Goal: Find specific page/section: Find specific page/section

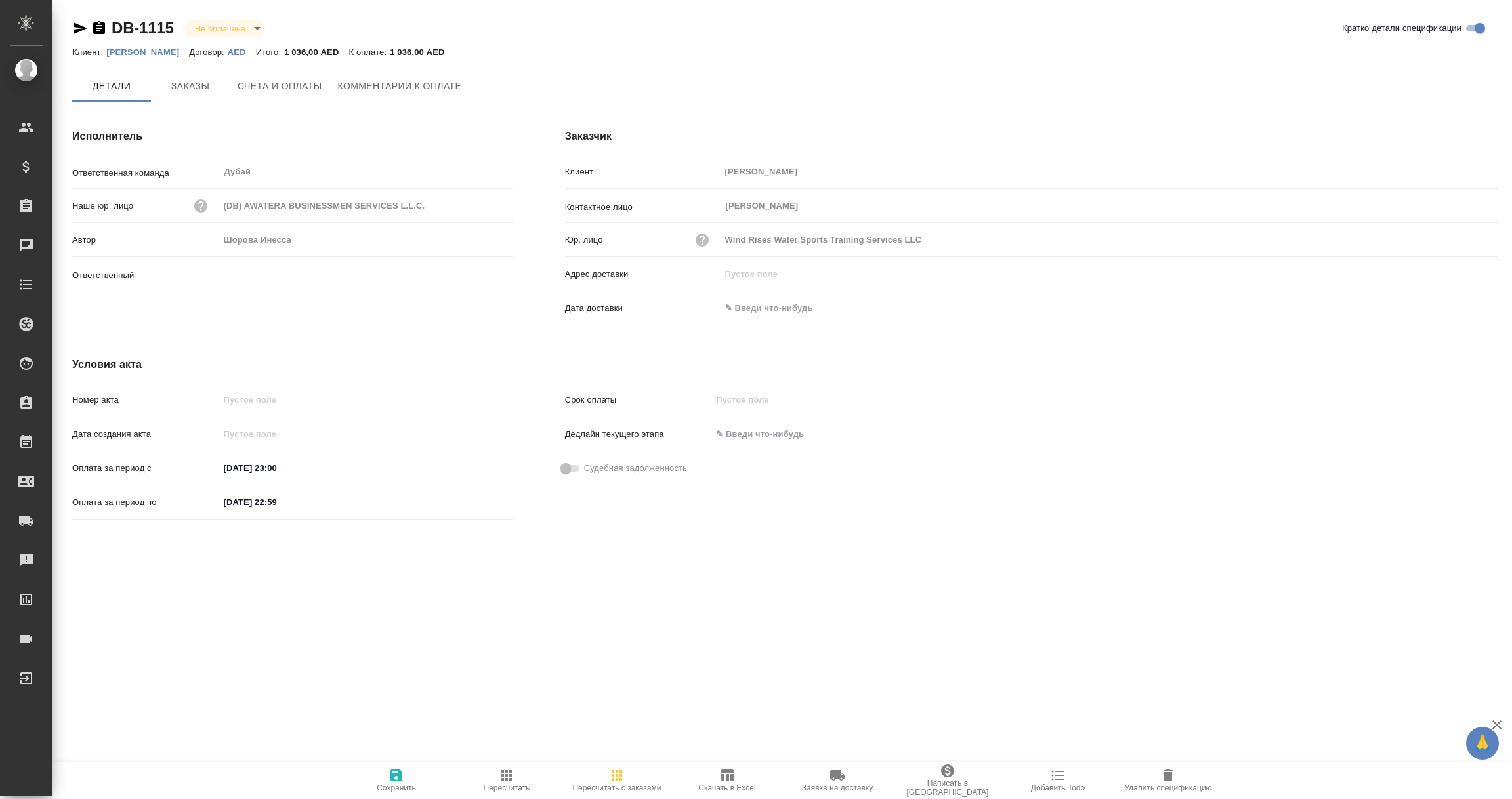
type input "Шорова Инесса"
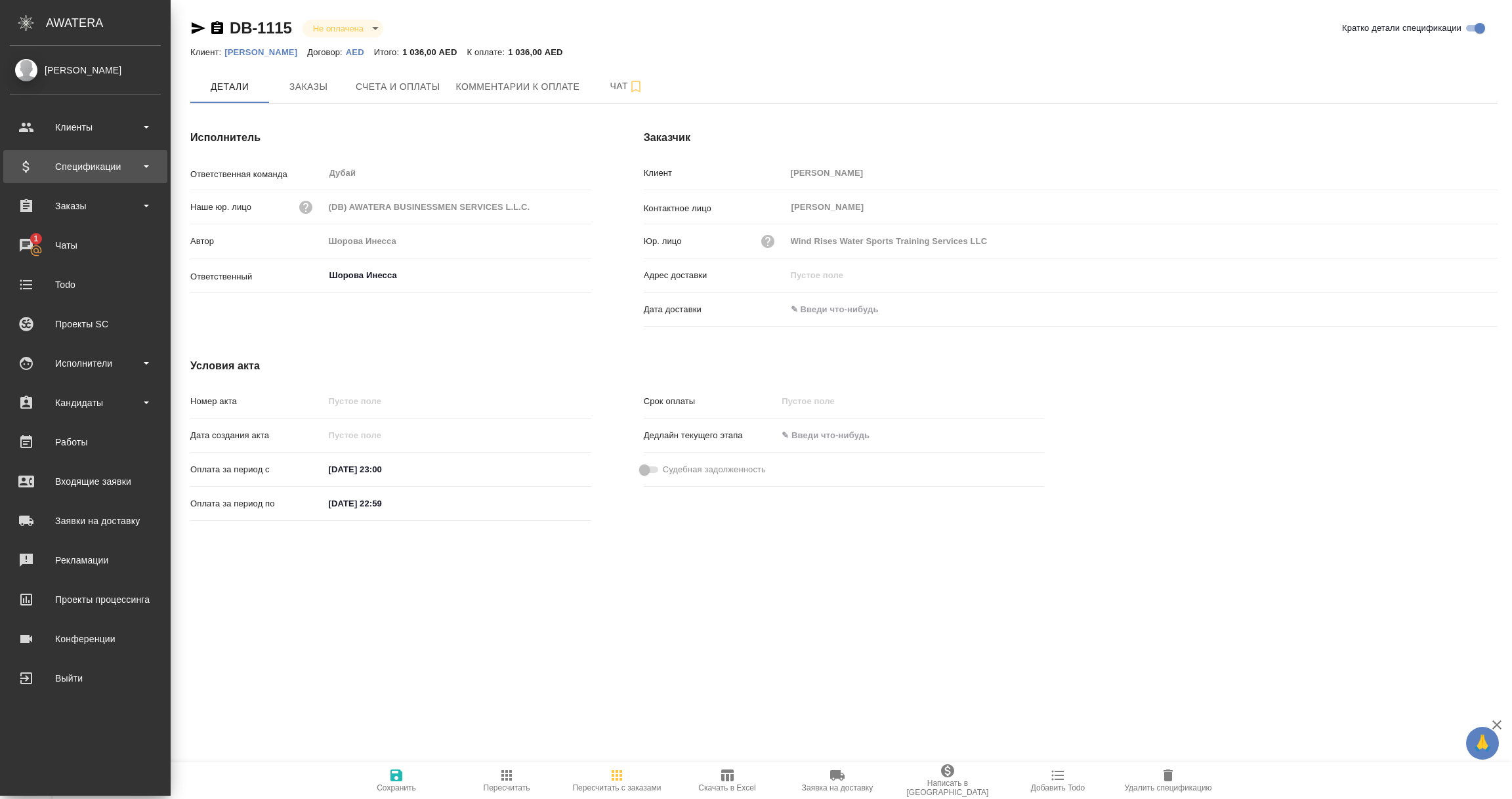
click at [58, 162] on div "Спецификации" at bounding box center [85, 166] width 151 height 20
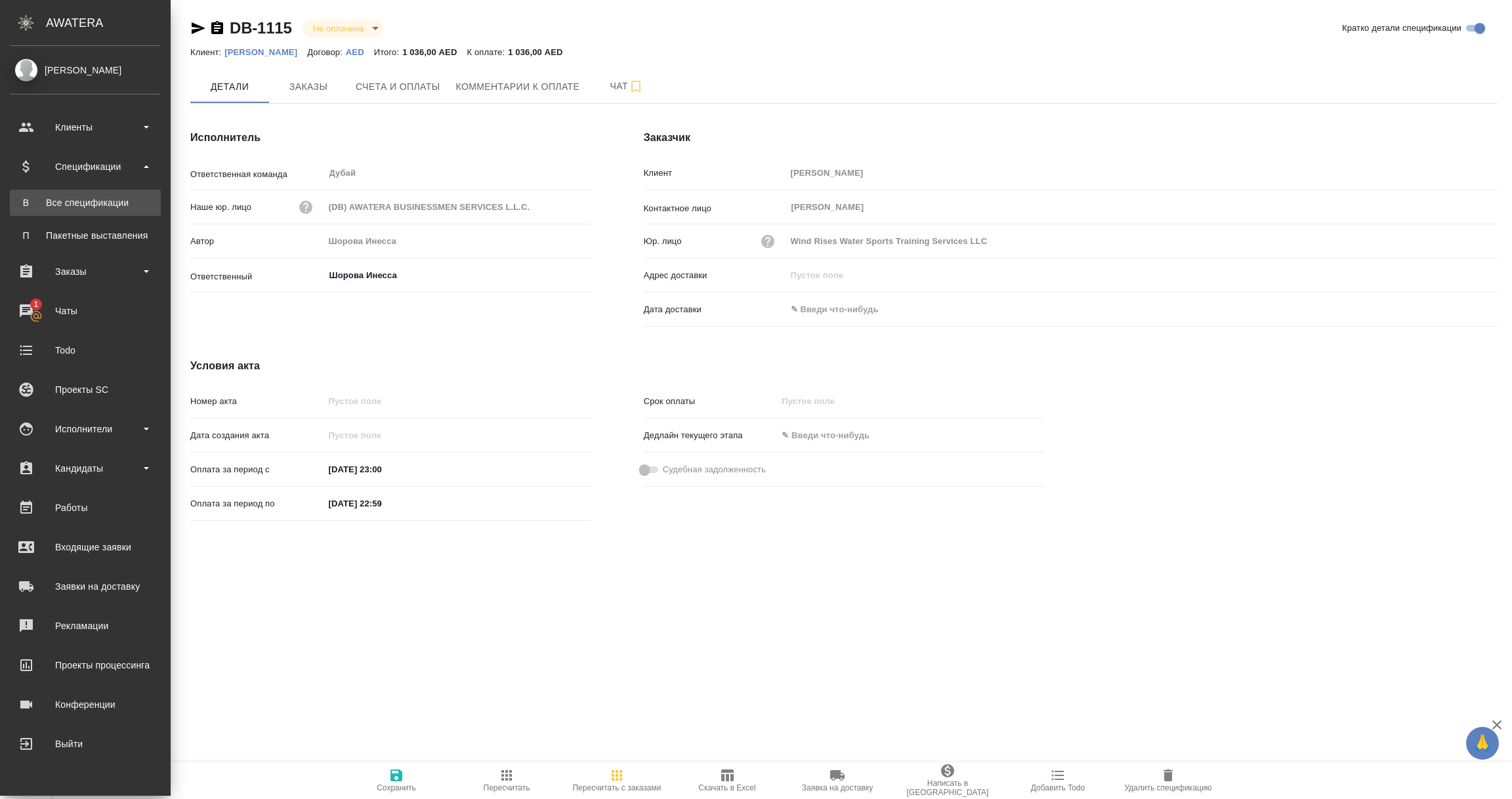
click at [53, 194] on link "В Все спецификации" at bounding box center [85, 203] width 151 height 26
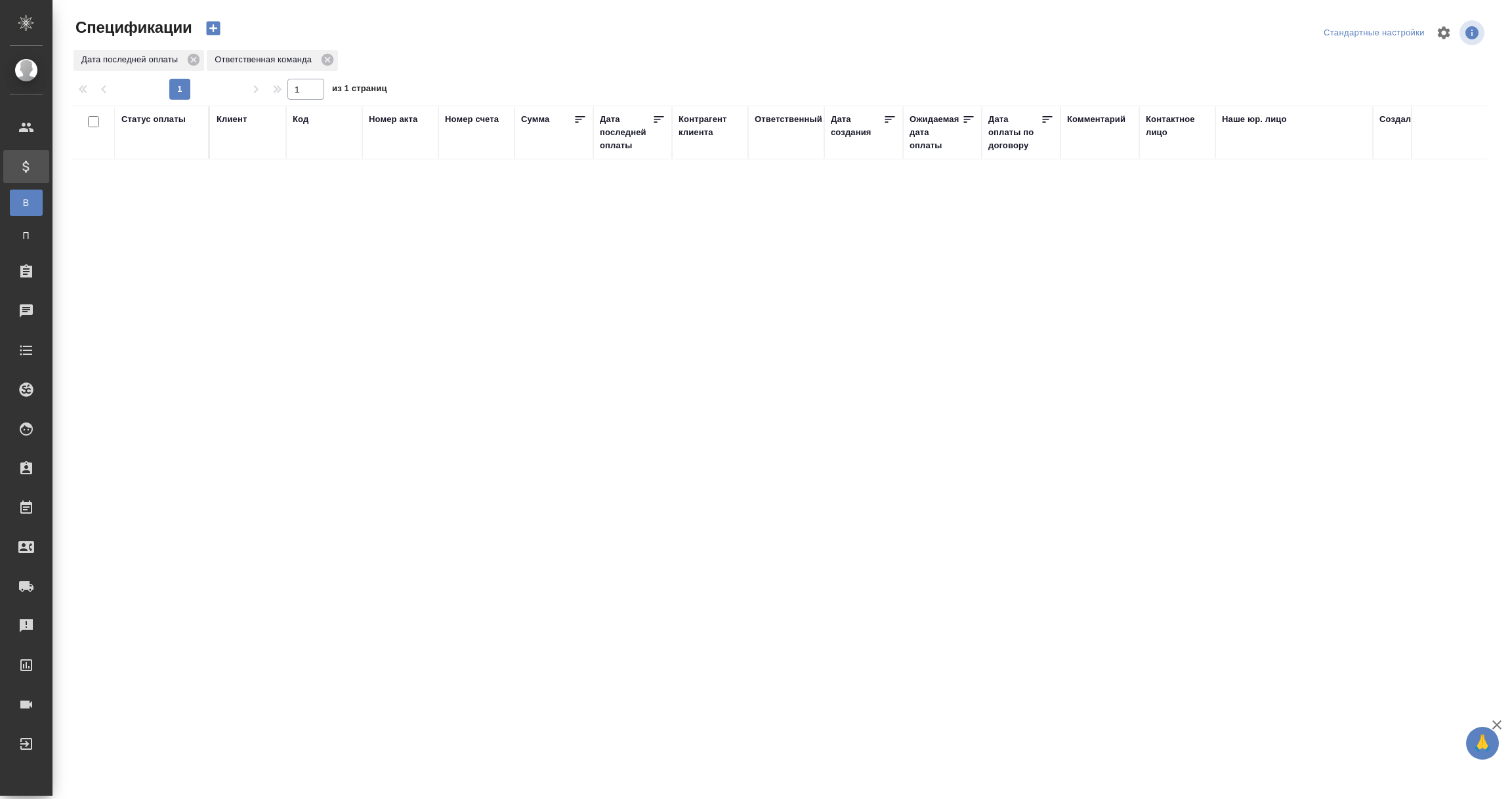
click at [622, 130] on div "Дата последней оплаты" at bounding box center [626, 132] width 53 height 39
click at [629, 164] on input "1.09-2.09" at bounding box center [637, 166] width 58 height 18
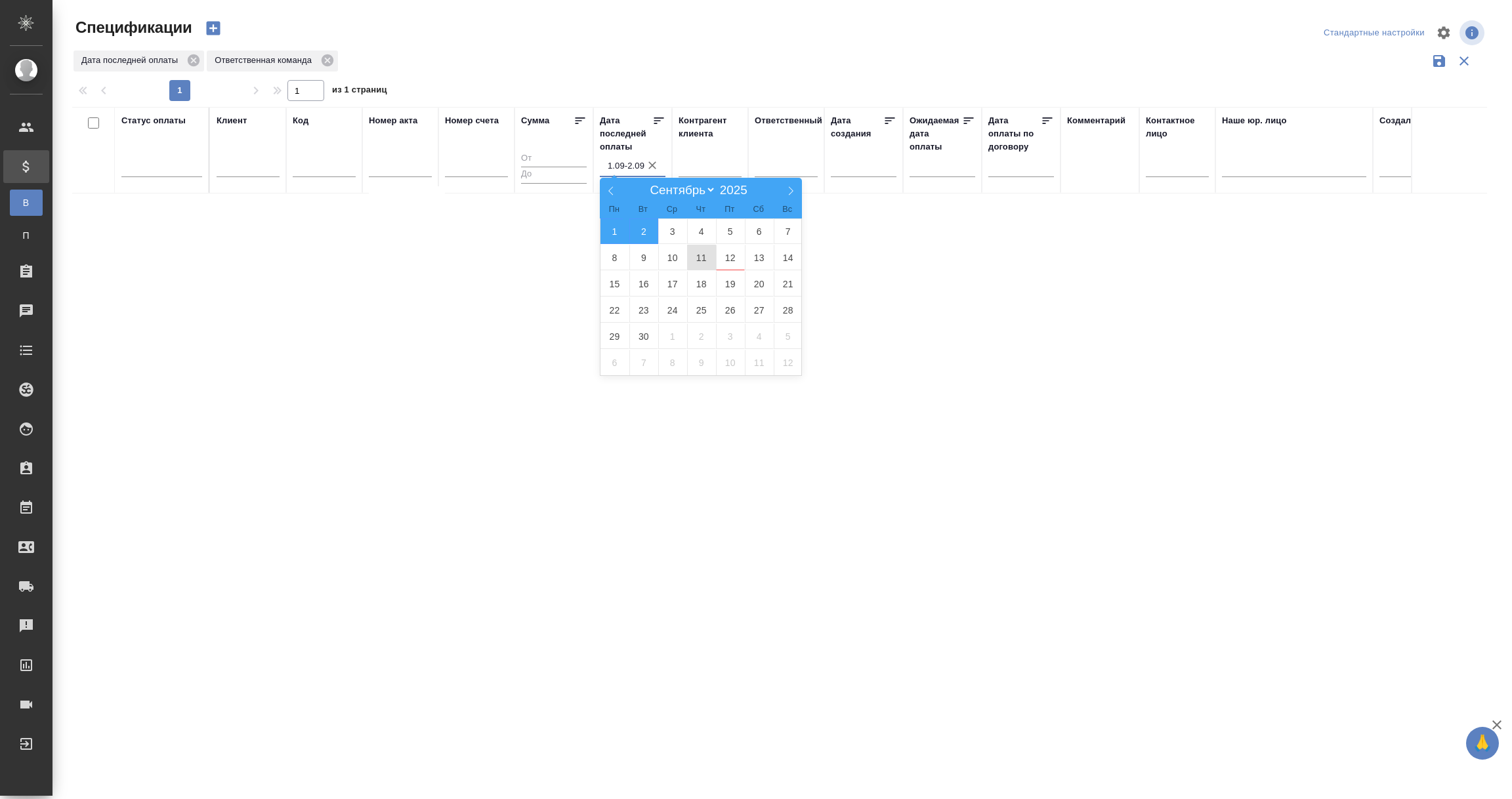
click at [695, 261] on span "11" at bounding box center [701, 257] width 29 height 25
click at [724, 261] on span "12" at bounding box center [730, 257] width 29 height 25
type div "[DATE]T21:00:00.000Z — [DATE]T21:00:00.000Z"
type input "11.09-12.09"
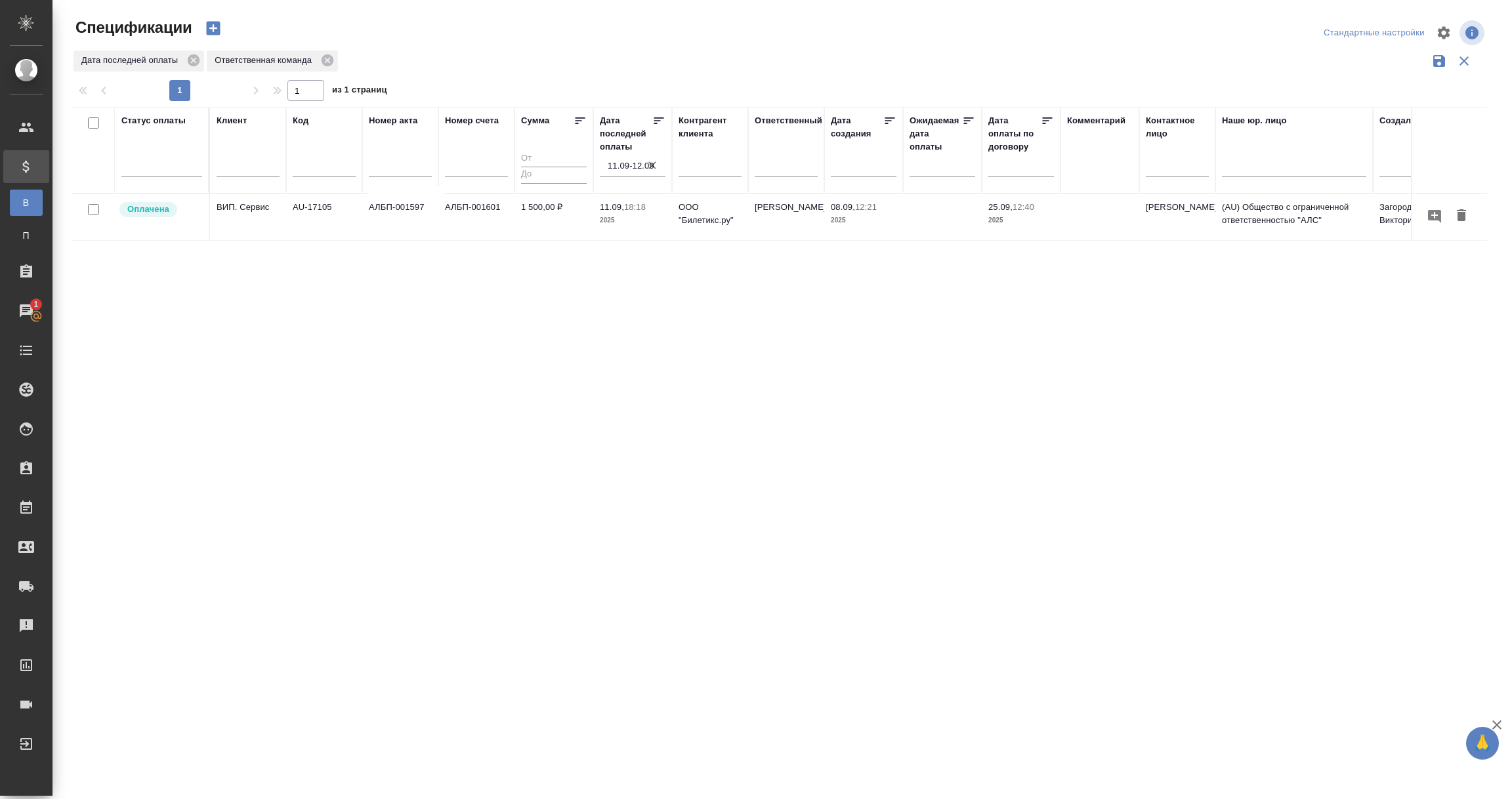
click at [623, 169] on input "11.09-12.09" at bounding box center [637, 166] width 58 height 18
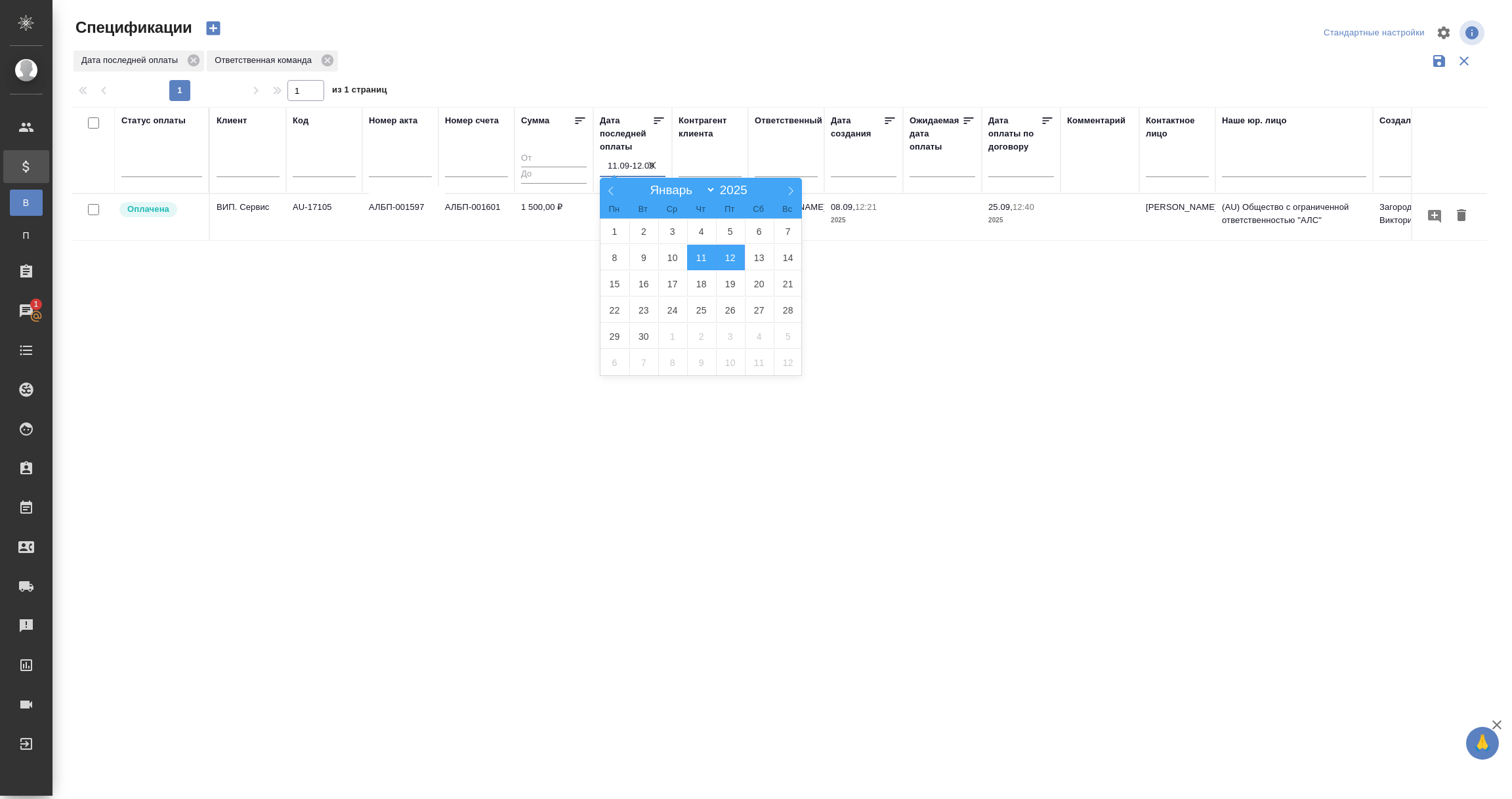
click at [699, 258] on span "11" at bounding box center [701, 257] width 29 height 25
click at [727, 259] on span "12" at bounding box center [730, 257] width 29 height 25
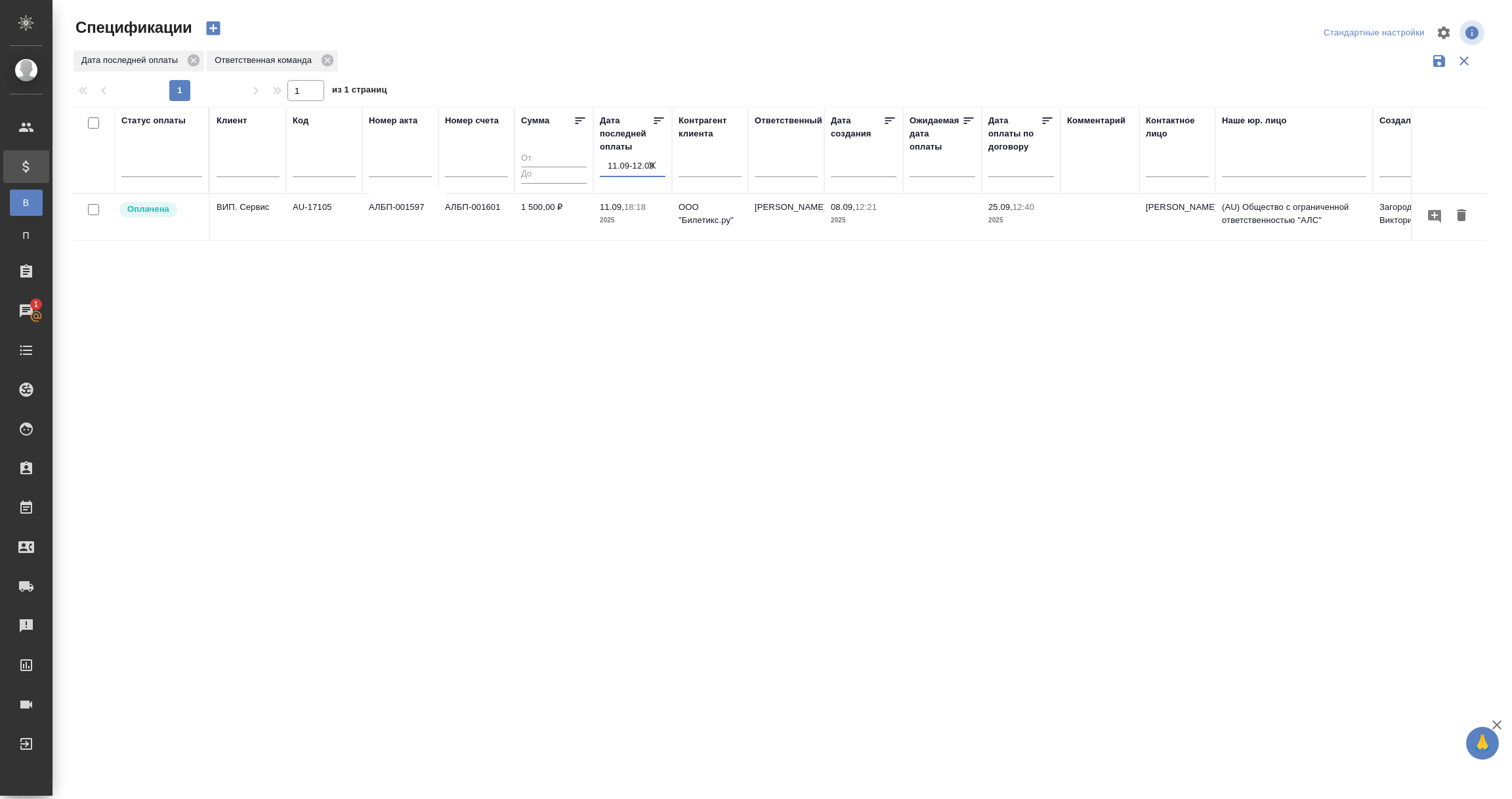
click at [622, 158] on input "11.09-12.09" at bounding box center [637, 166] width 58 height 18
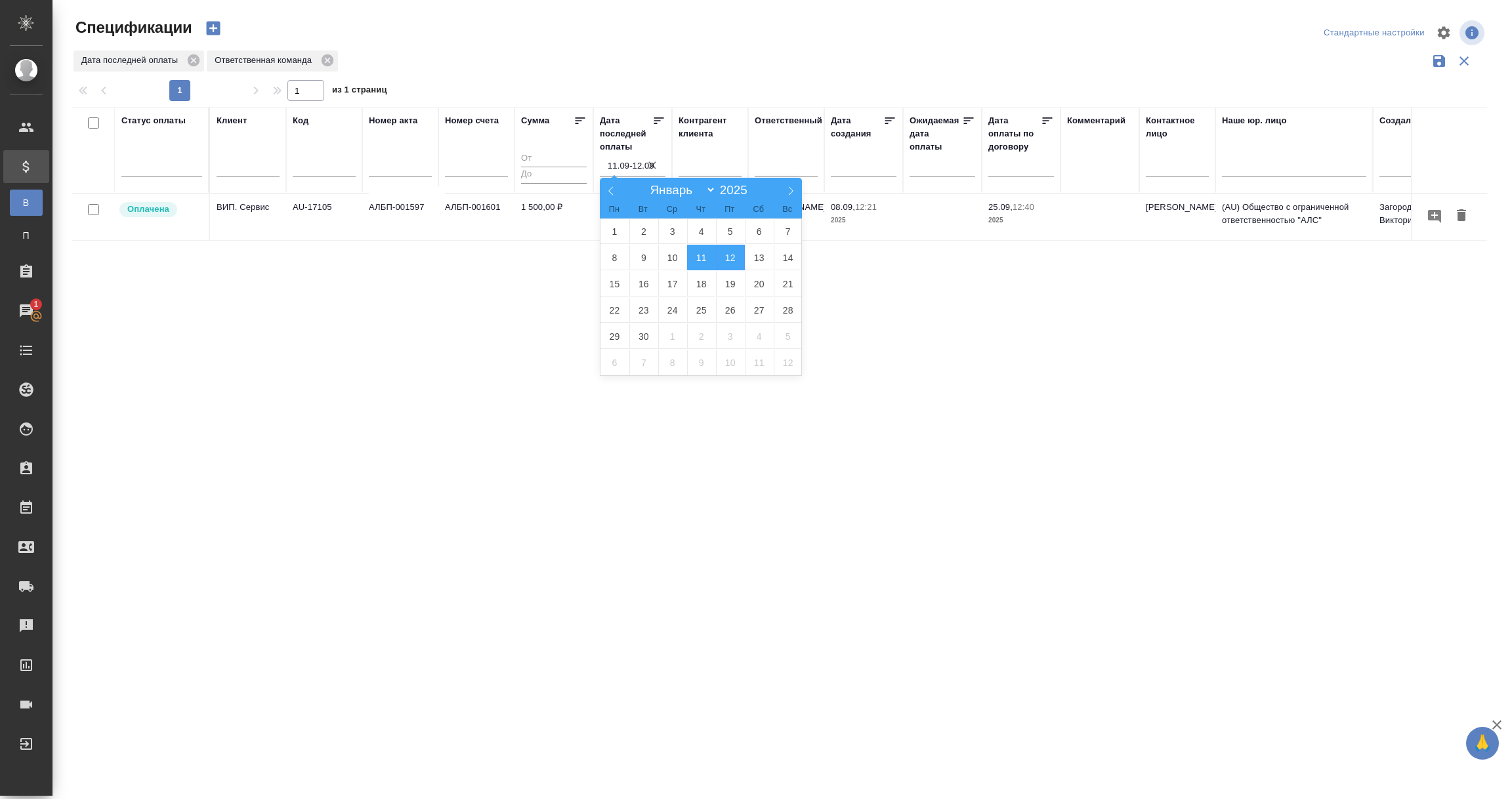
click at [696, 265] on span "11" at bounding box center [701, 257] width 29 height 25
click at [730, 259] on span "12" at bounding box center [730, 257] width 29 height 25
type div "[DATE]T21:00:00.000Z — [DATE]T21:00:00.000Z"
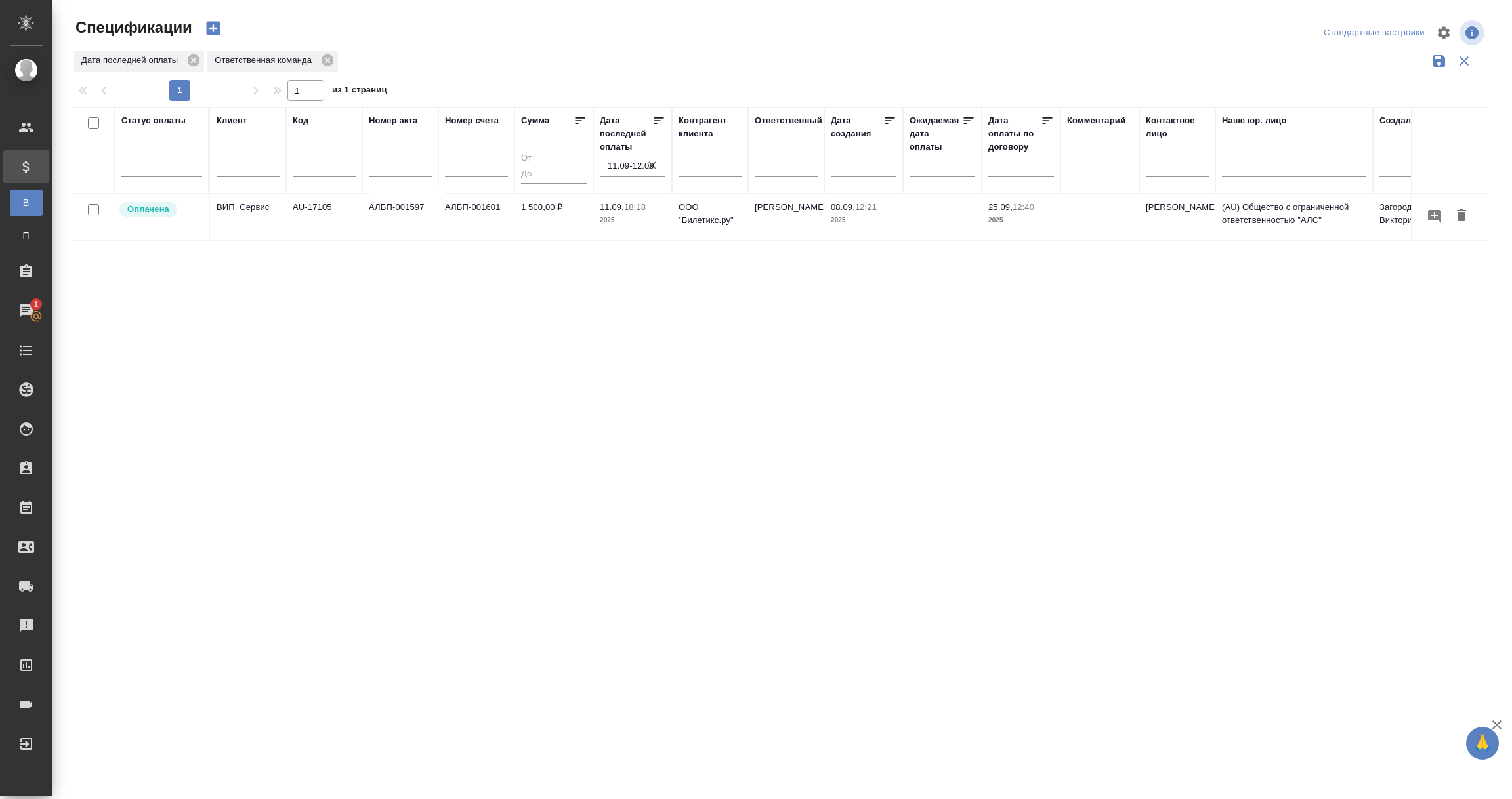
scroll to position [0, 288]
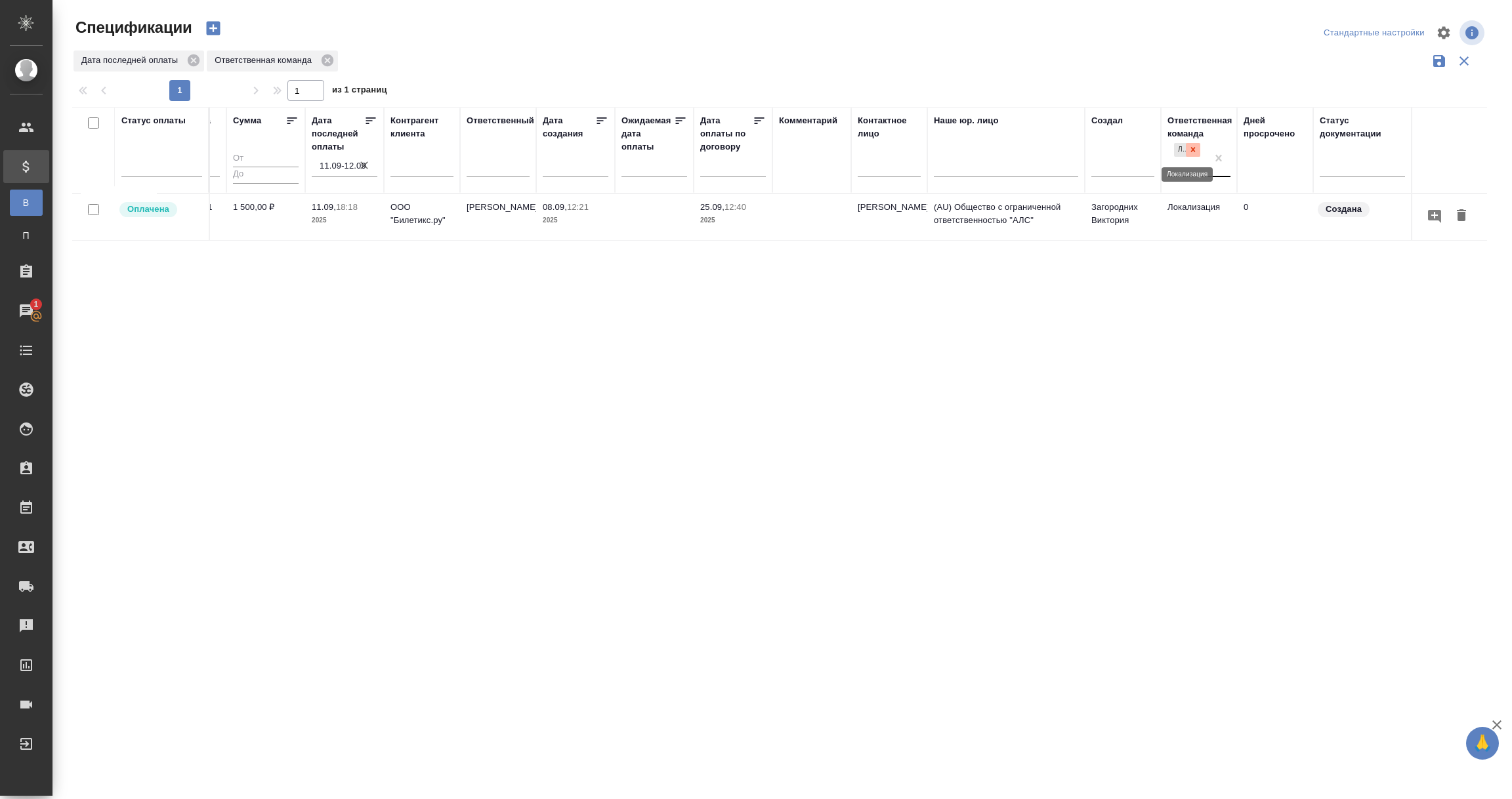
click at [1191, 151] on icon at bounding box center [1193, 149] width 9 height 9
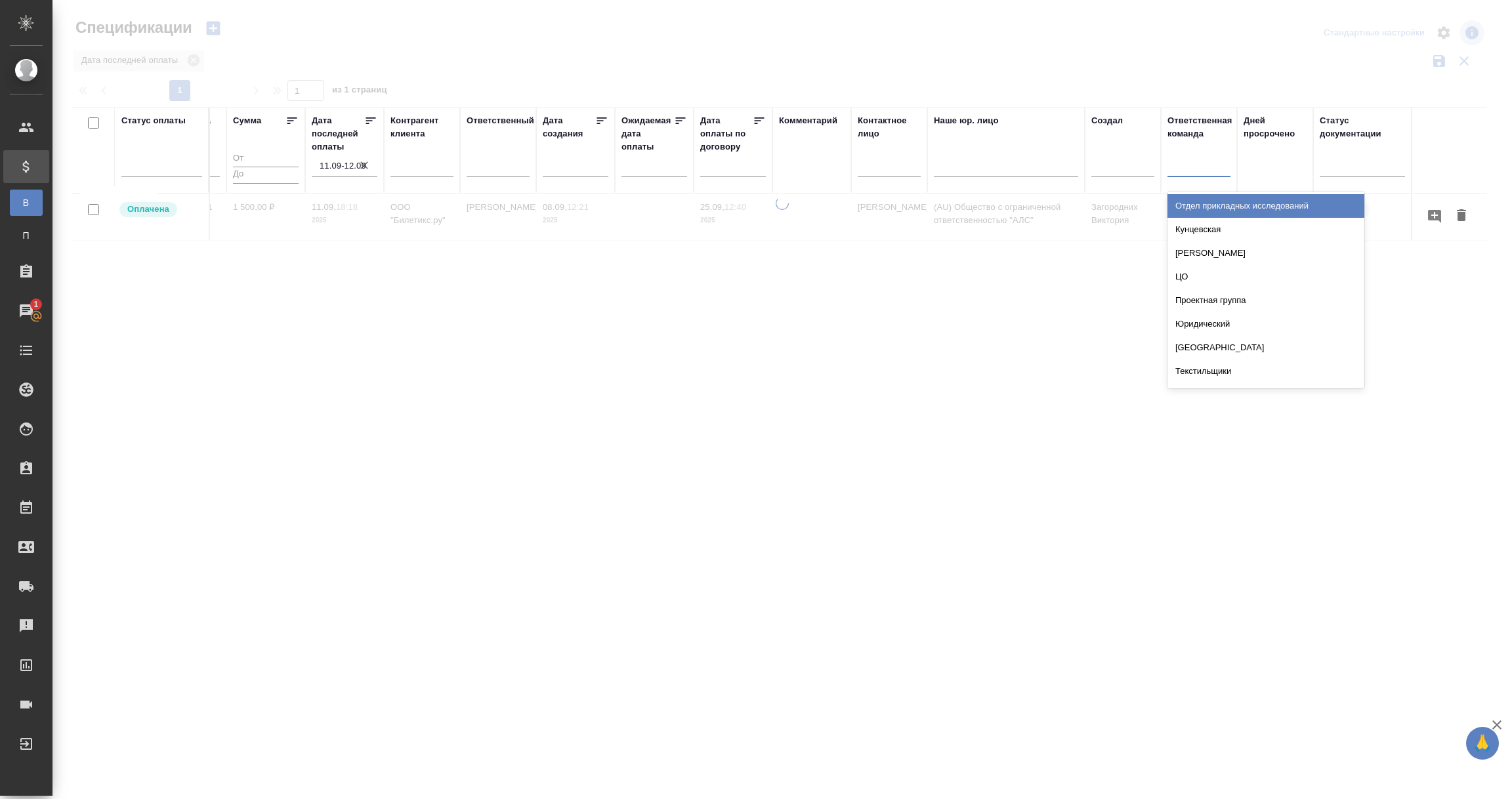
click at [1191, 165] on div at bounding box center [1199, 164] width 63 height 19
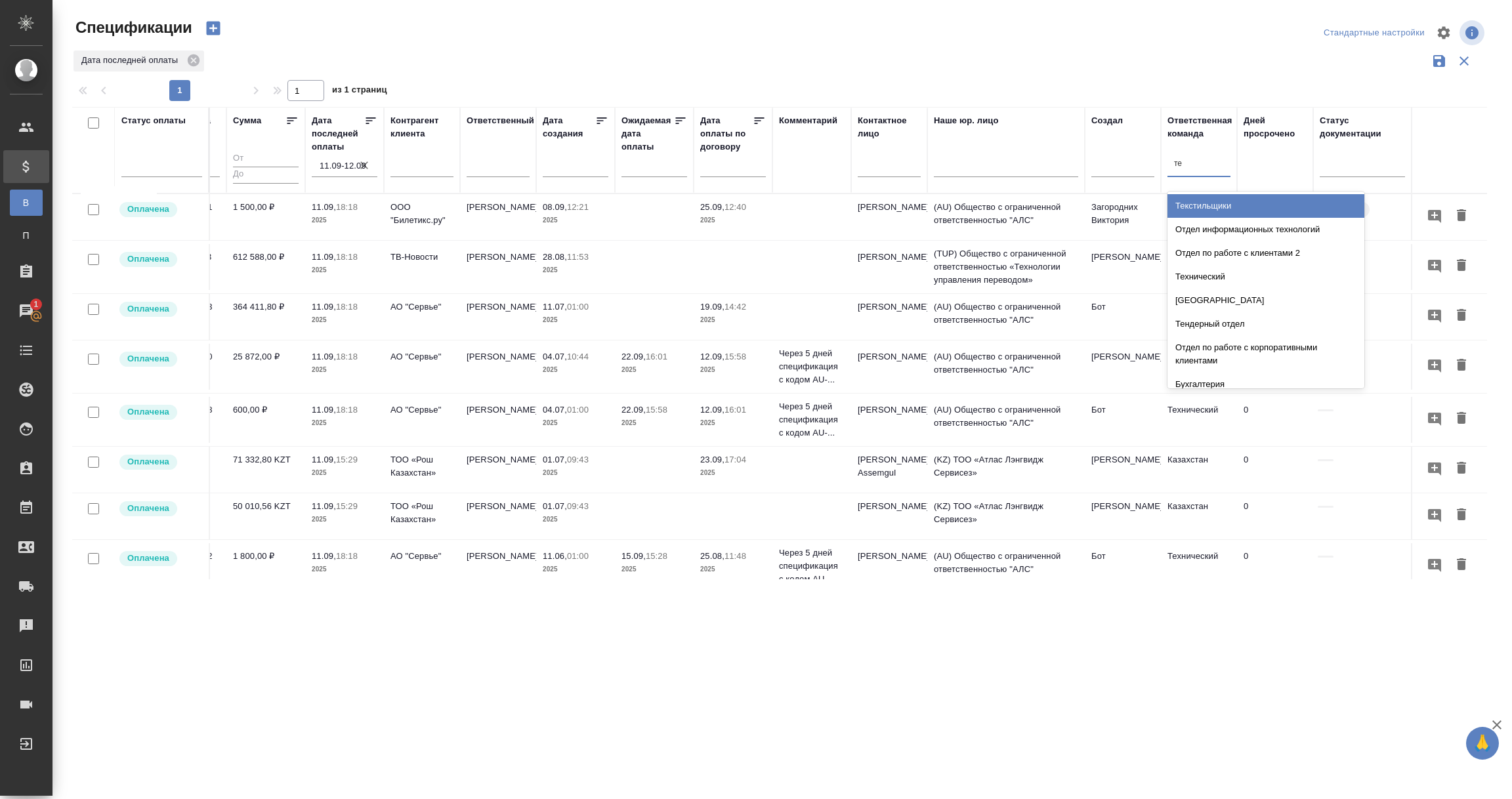
type input "тех"
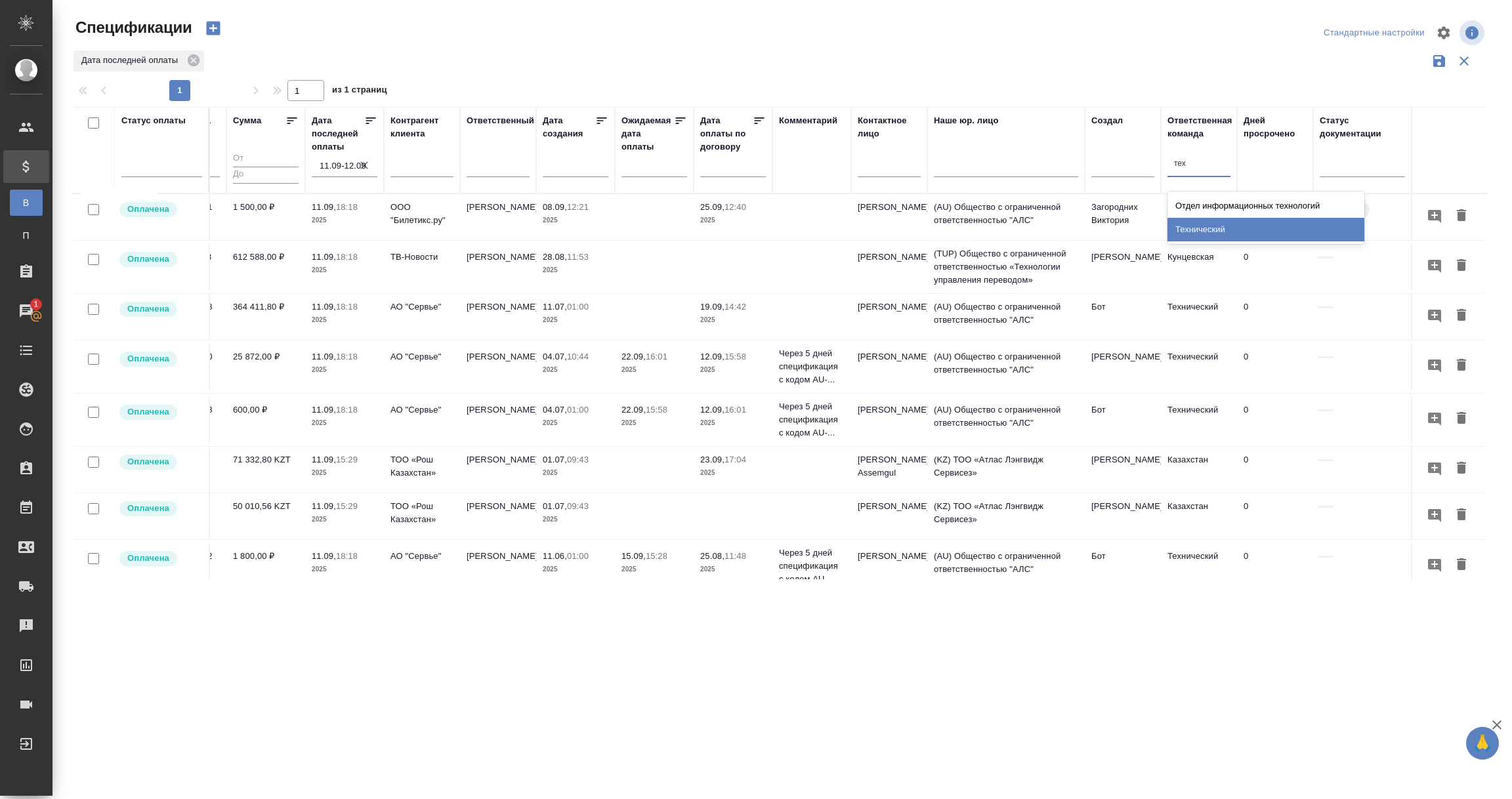
click at [1196, 229] on div "Технический" at bounding box center [1266, 229] width 197 height 24
type input "лока"
click at [1208, 209] on div "Локализация" at bounding box center [1266, 206] width 197 height 24
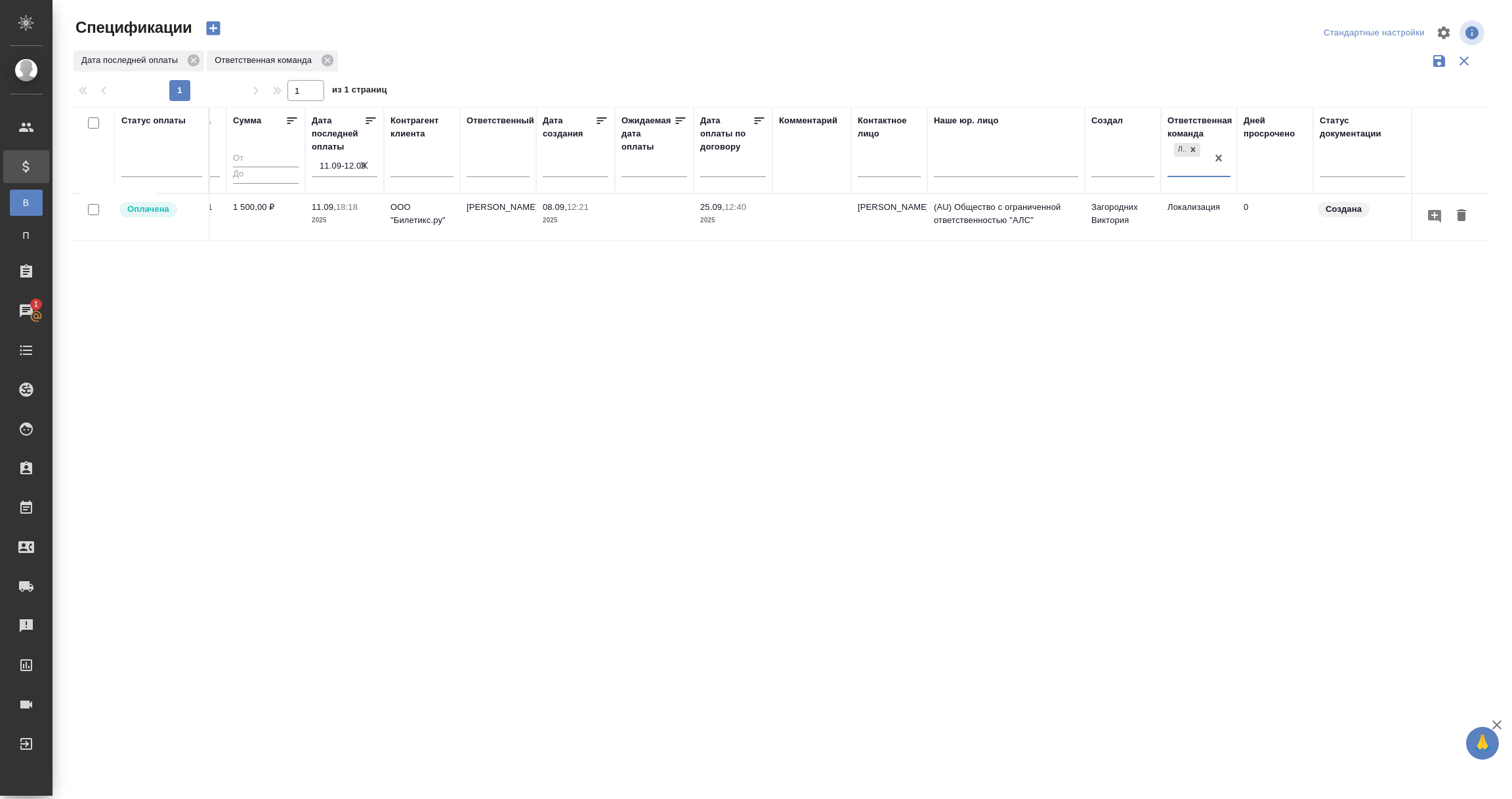
scroll to position [0, 0]
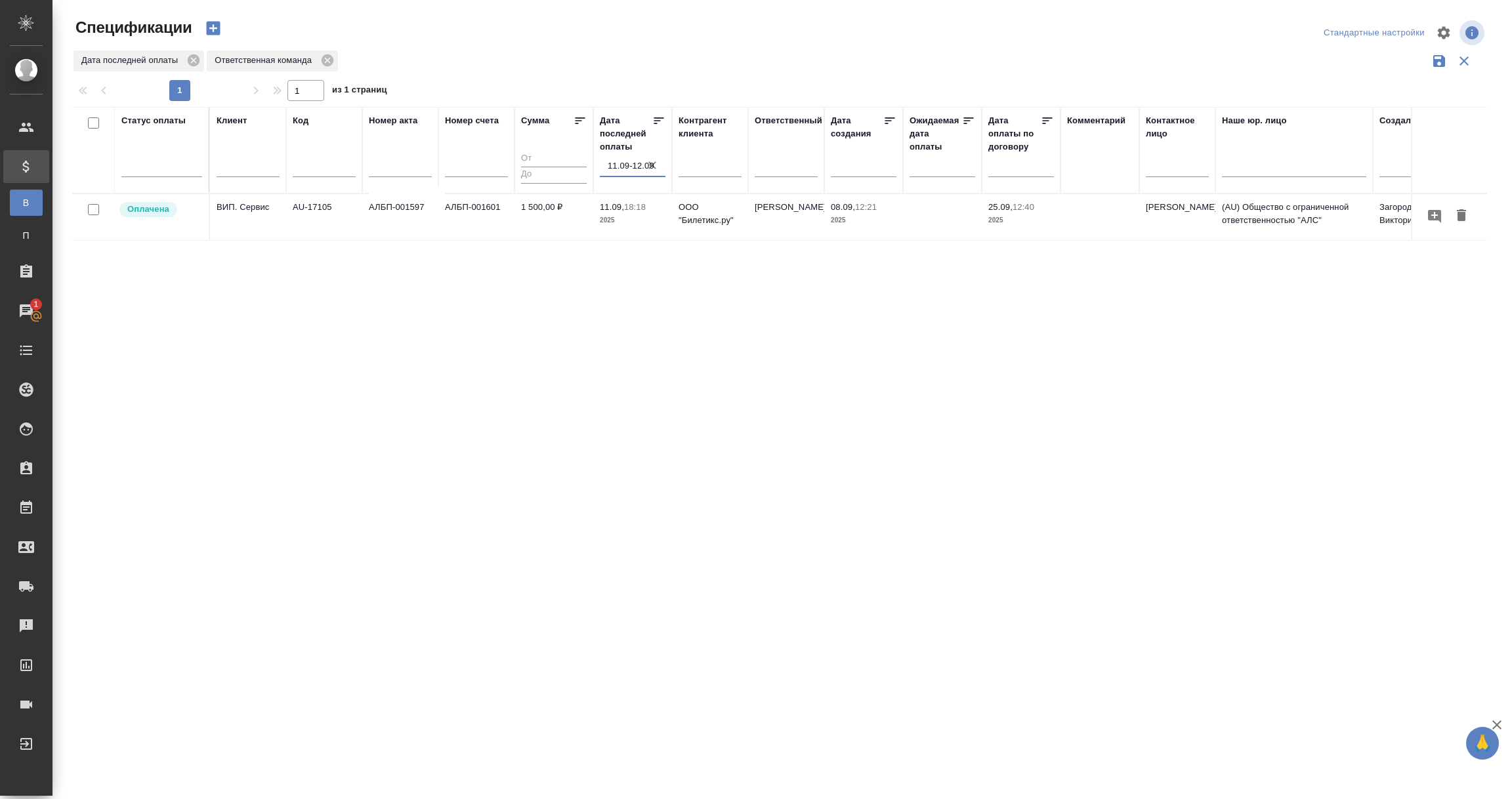
click at [630, 163] on input "11.09-12.09" at bounding box center [637, 166] width 58 height 18
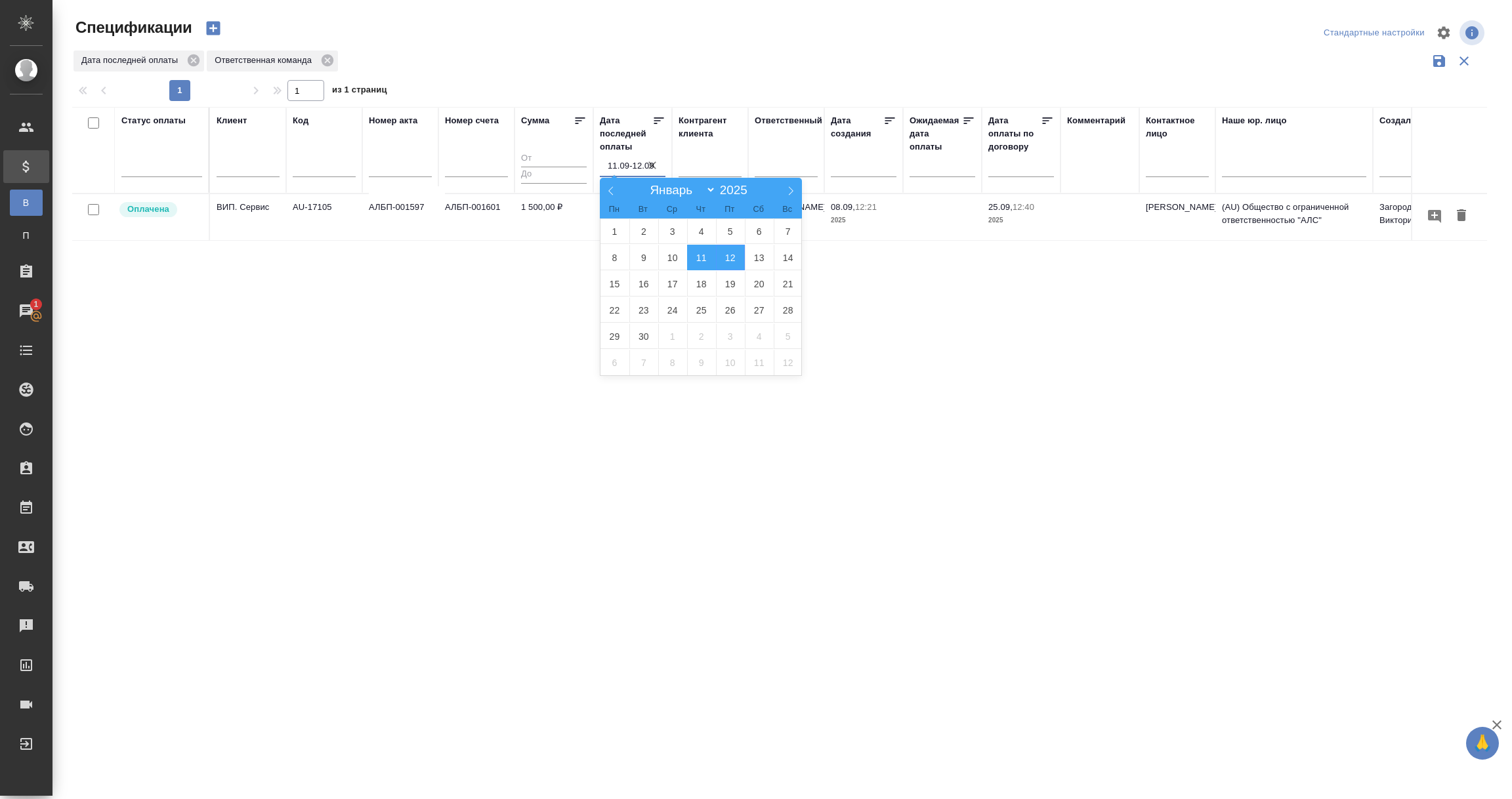
click at [696, 255] on span "11" at bounding box center [701, 257] width 29 height 25
click at [731, 257] on span "12" at bounding box center [730, 257] width 29 height 25
type div "[DATE]T21:00:00.000Z — [DATE]T21:00:00.000Z"
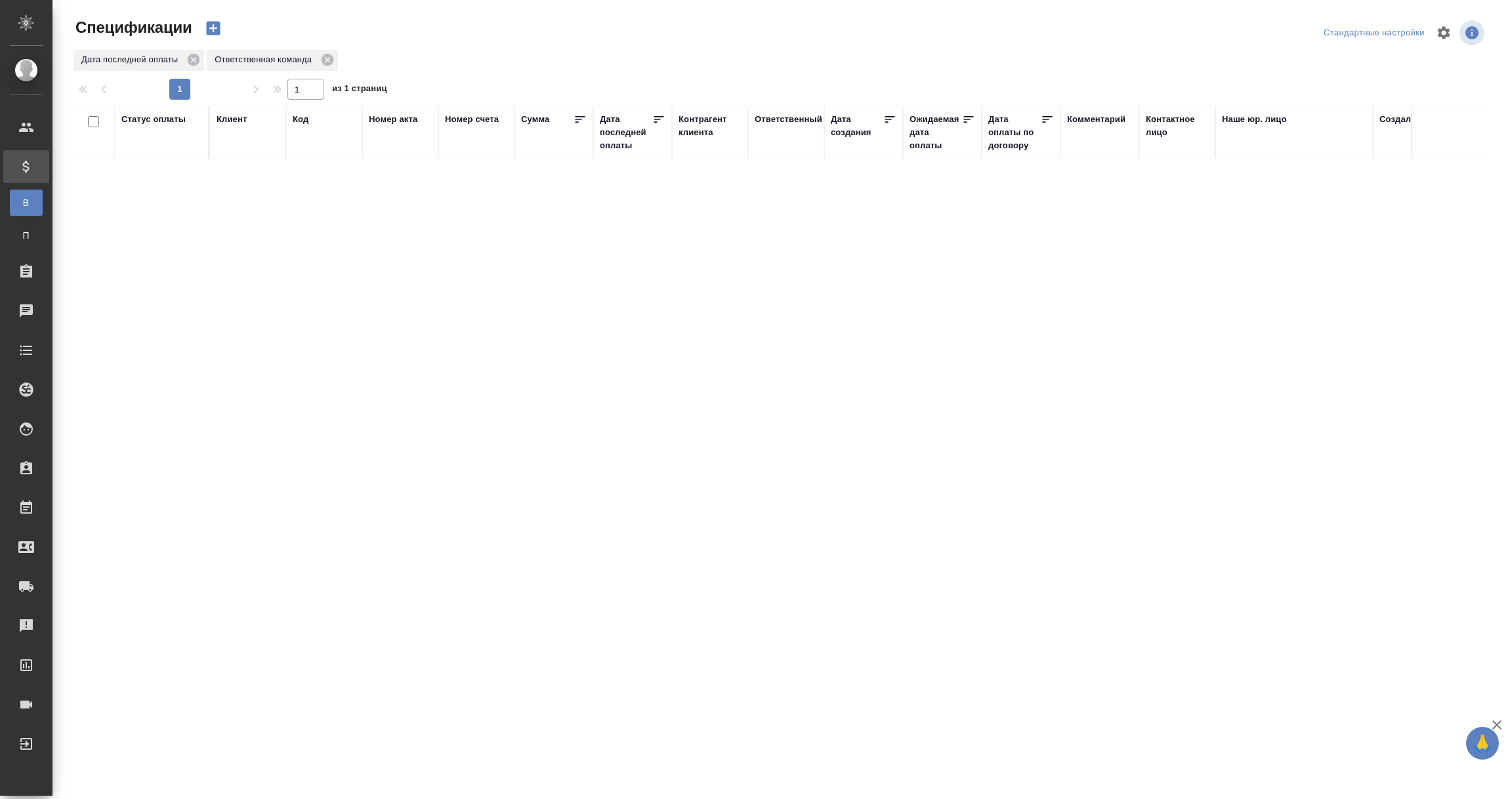
click at [613, 132] on div "Дата последней оплаты" at bounding box center [626, 132] width 53 height 39
click at [625, 168] on input "1.09-2.09" at bounding box center [637, 166] width 58 height 18
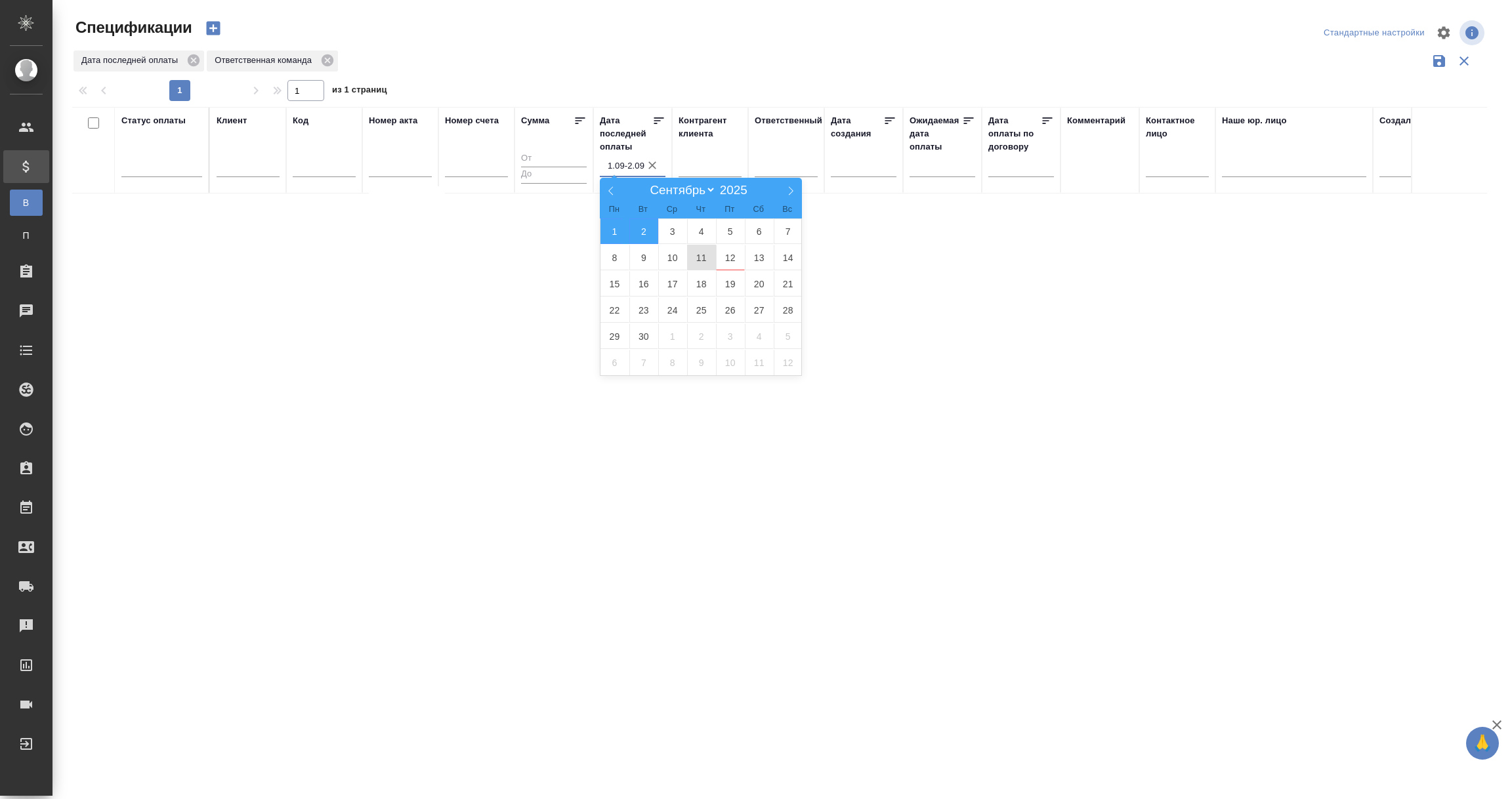
click at [703, 262] on span "11" at bounding box center [701, 257] width 29 height 25
click at [727, 261] on span "12" at bounding box center [730, 257] width 29 height 25
type div "[DATE]T21:00:00.000Z — [DATE]T21:00:00.000Z"
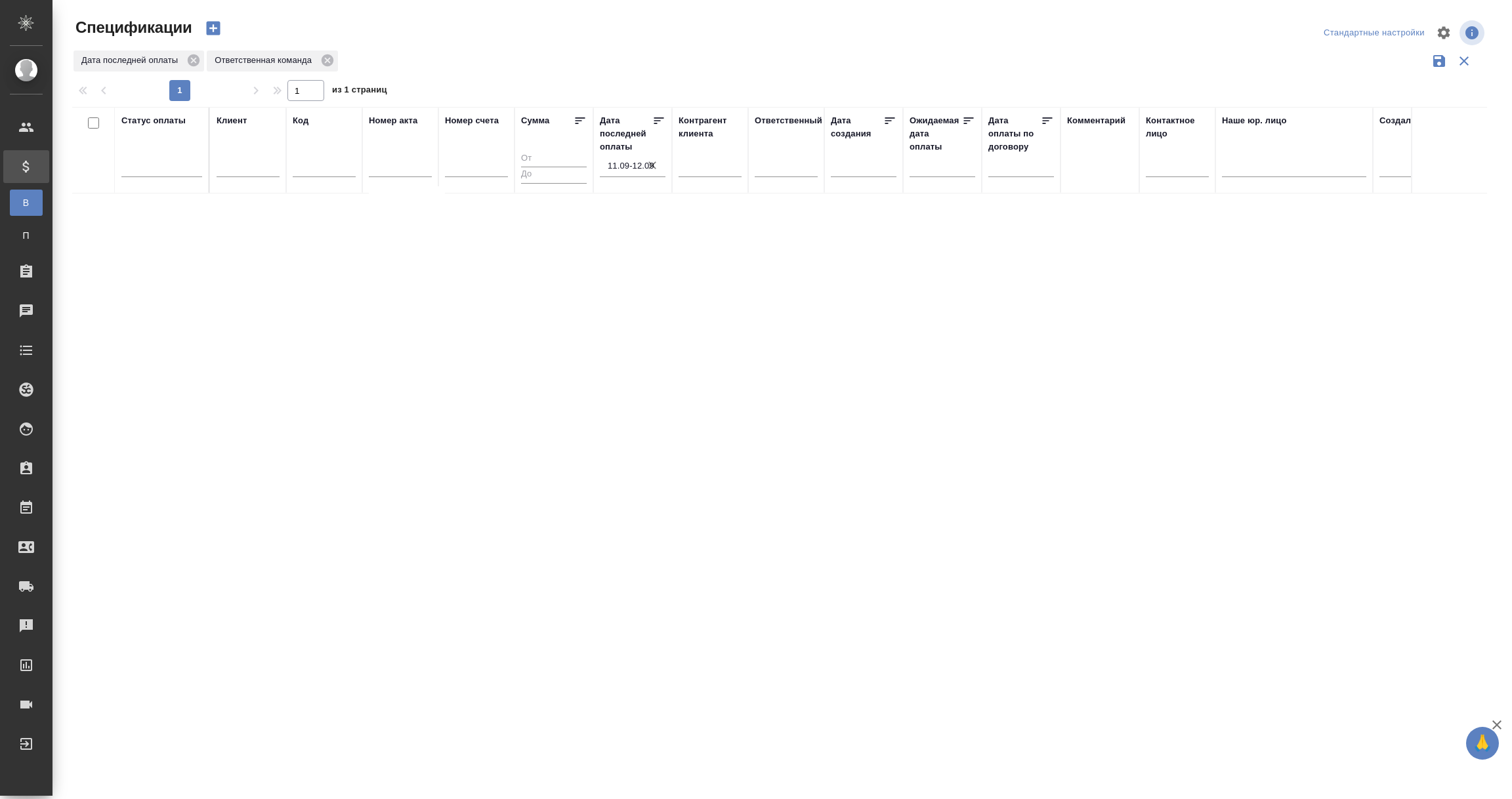
type input "11.09-12.09"
click at [623, 135] on div "Дата последней оплаты" at bounding box center [626, 132] width 53 height 39
click at [628, 158] on input "1.09-2.09" at bounding box center [637, 166] width 58 height 18
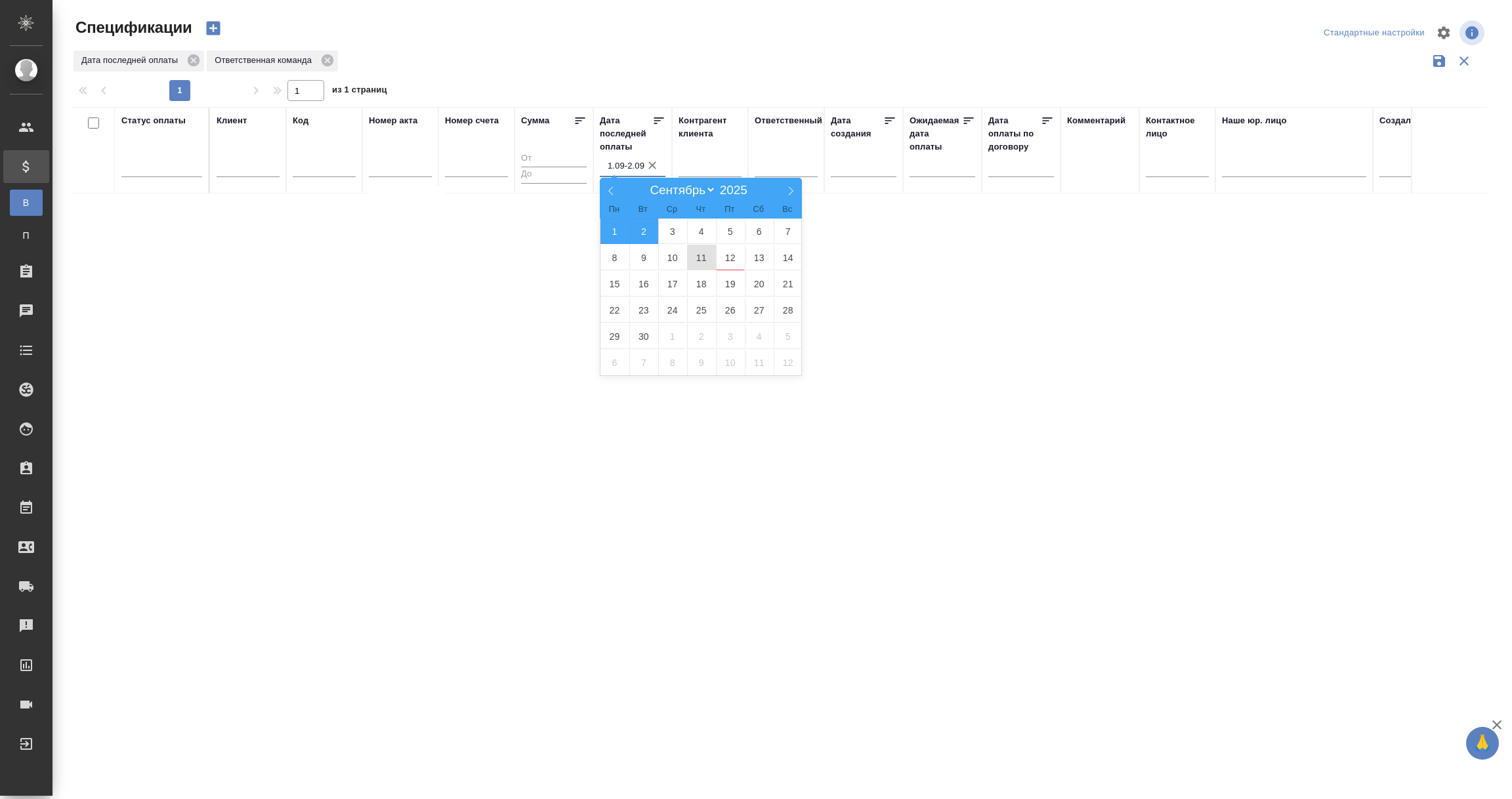
click at [696, 257] on span "11" at bounding box center [701, 257] width 29 height 25
click at [735, 261] on span "12" at bounding box center [730, 257] width 29 height 25
type div "[DATE]T21:00:00.000Z — [DATE]T21:00:00.000Z"
type input "11.09-12.09"
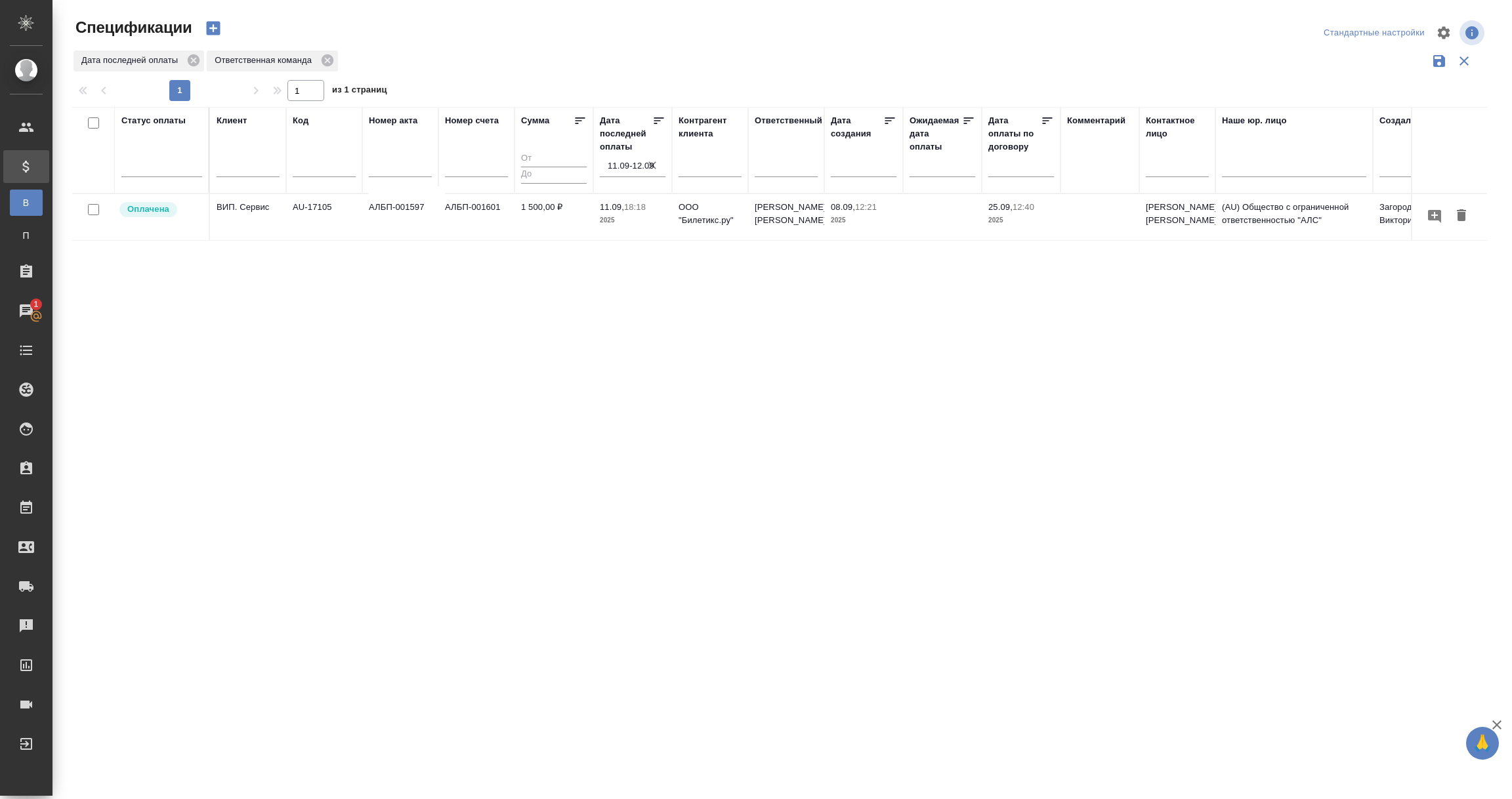
click at [635, 160] on input "11.09-12.09" at bounding box center [637, 166] width 58 height 18
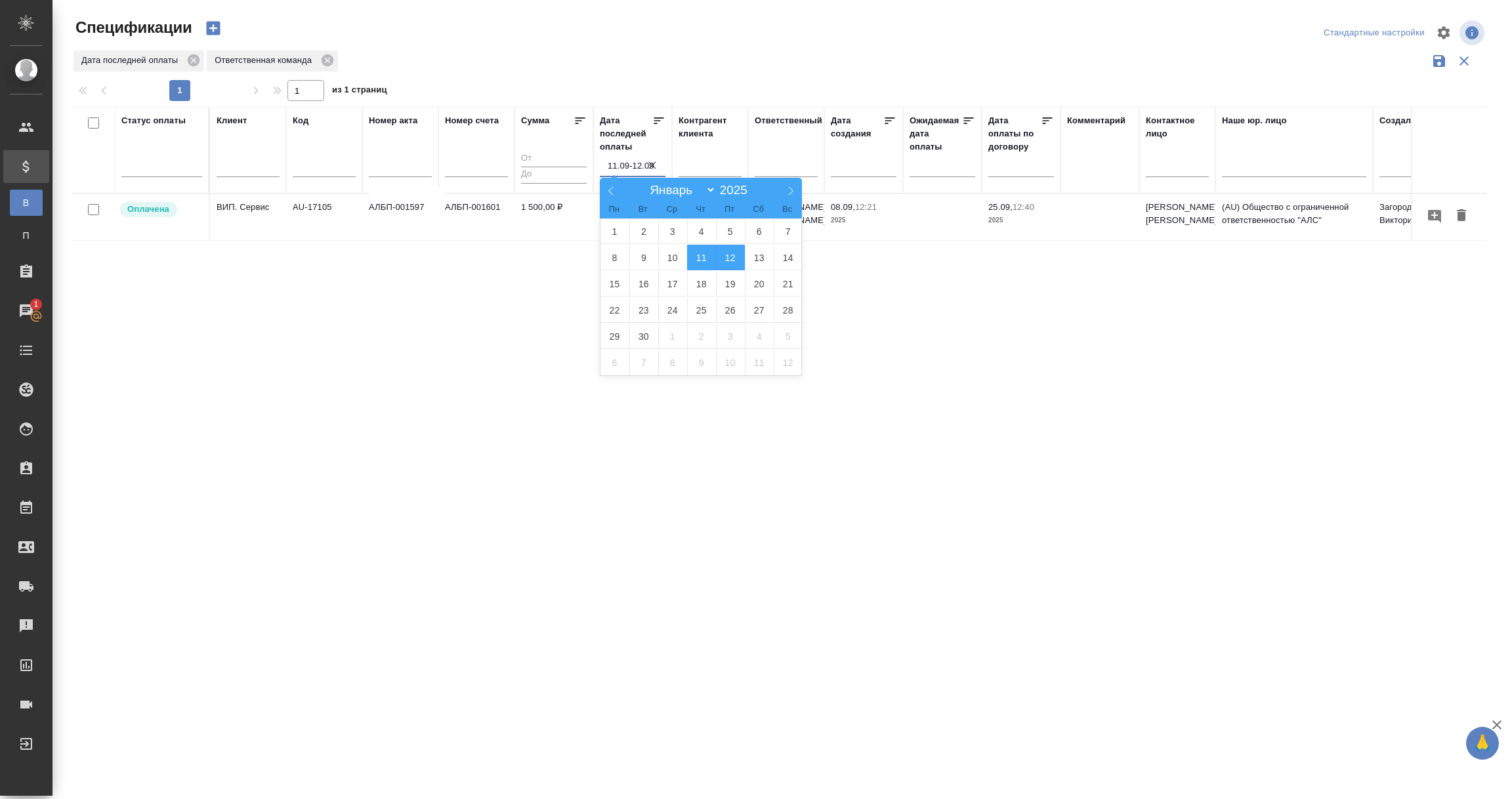
click at [699, 251] on span "11" at bounding box center [701, 257] width 29 height 25
click at [738, 262] on span "12" at bounding box center [730, 257] width 29 height 25
type div "[DATE]T21:00:00.000Z — [DATE]T21:00:00.000Z"
